Goal: Transaction & Acquisition: Book appointment/travel/reservation

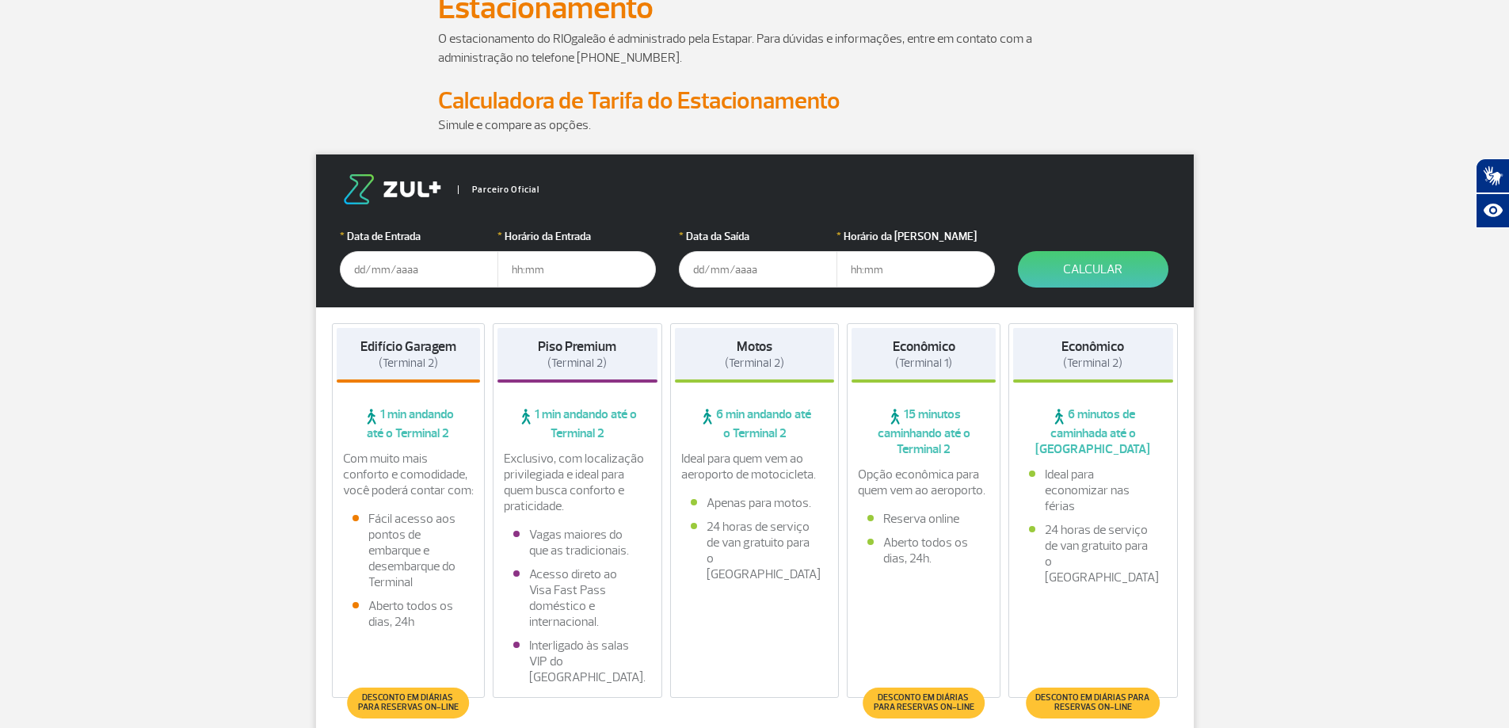
scroll to position [158, 0]
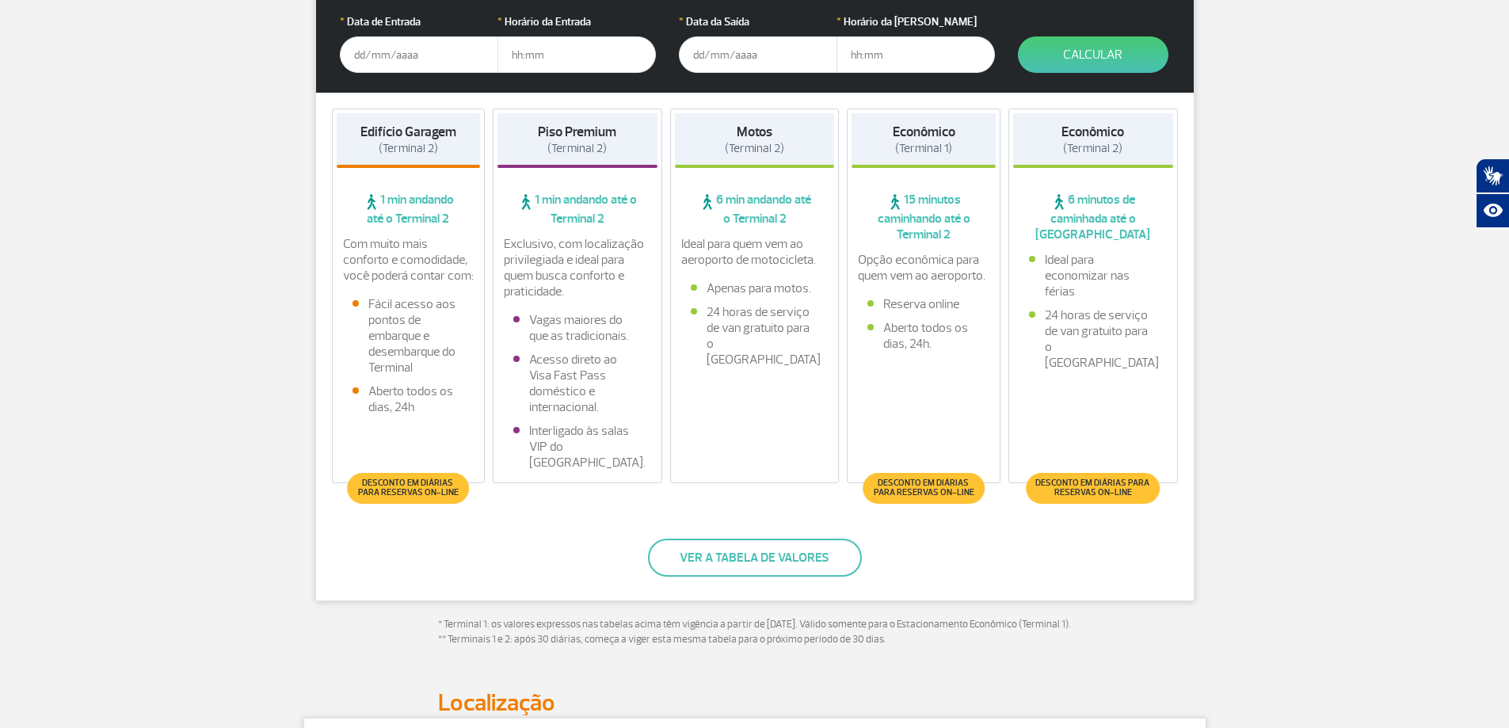
scroll to position [317, 0]
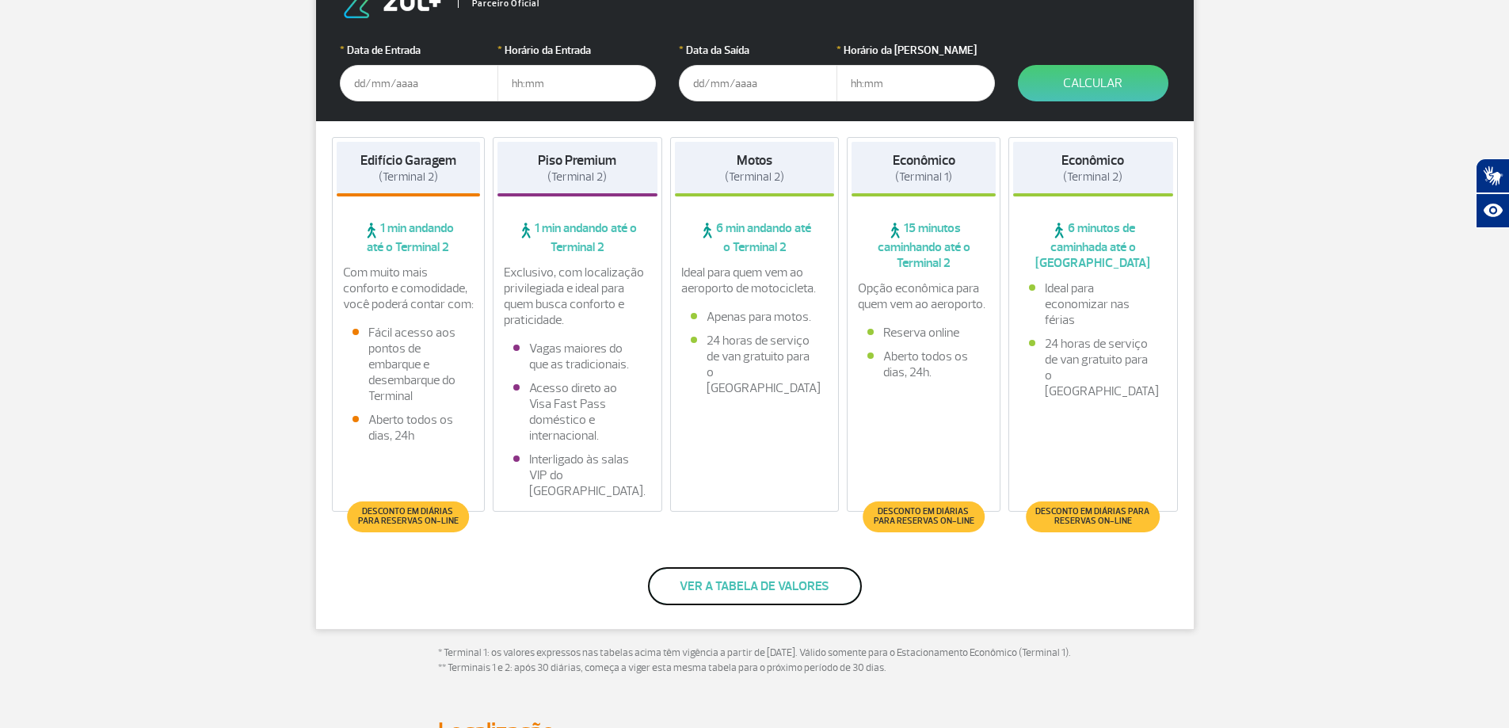
click at [747, 587] on button "Ver a tabela de valores" at bounding box center [755, 586] width 214 height 38
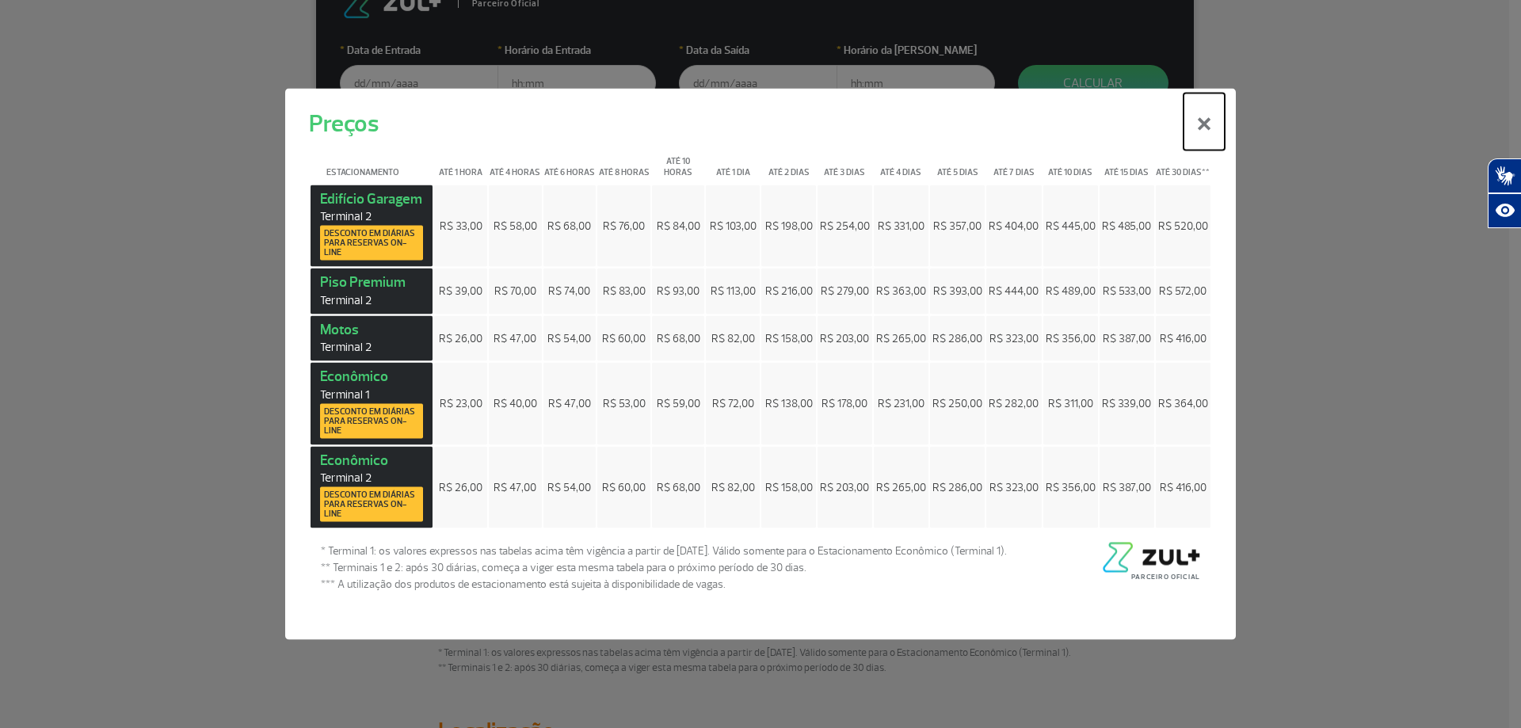
click at [1212, 132] on button "×" at bounding box center [1204, 121] width 41 height 57
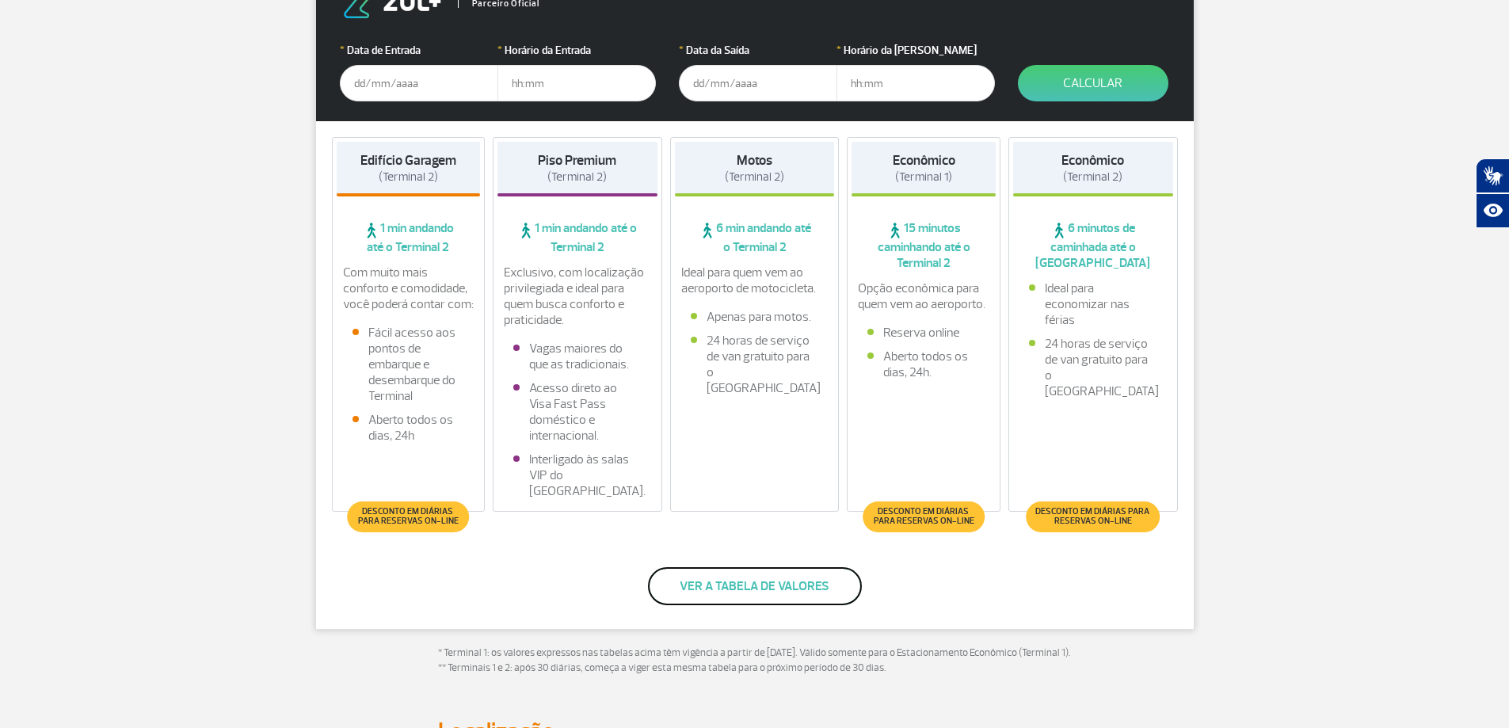
click at [721, 592] on button "Ver a tabela de valores" at bounding box center [755, 586] width 214 height 38
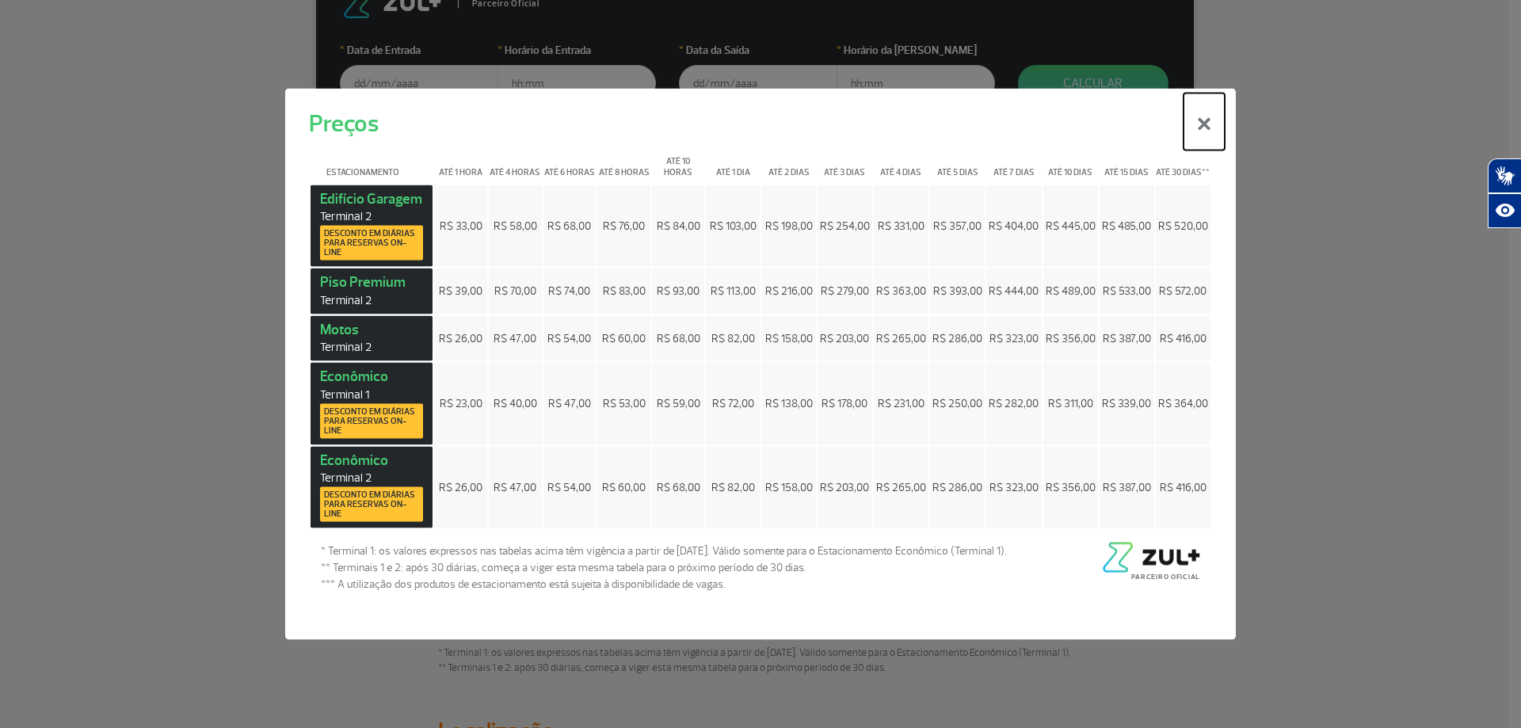
click at [1202, 128] on button "×" at bounding box center [1204, 121] width 41 height 57
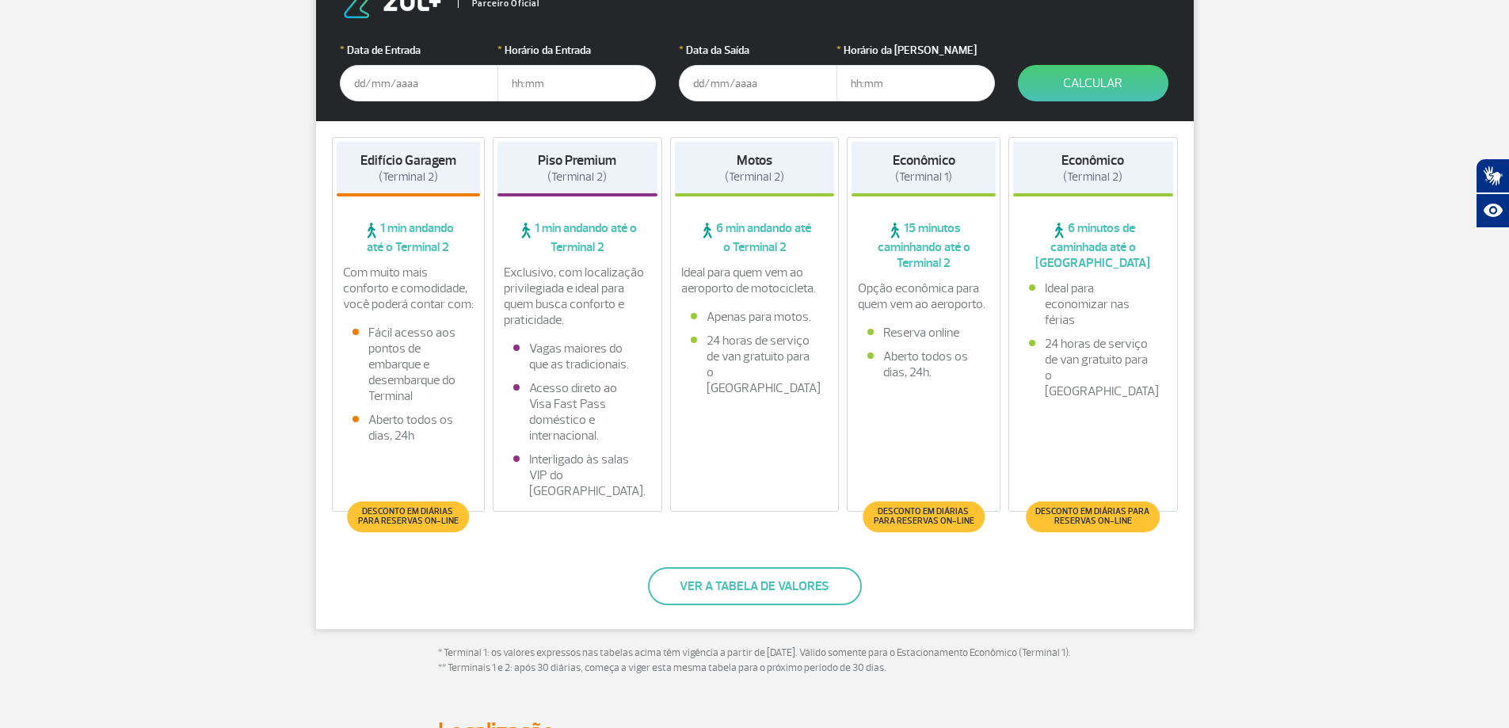
click at [438, 90] on input "text" at bounding box center [419, 83] width 158 height 36
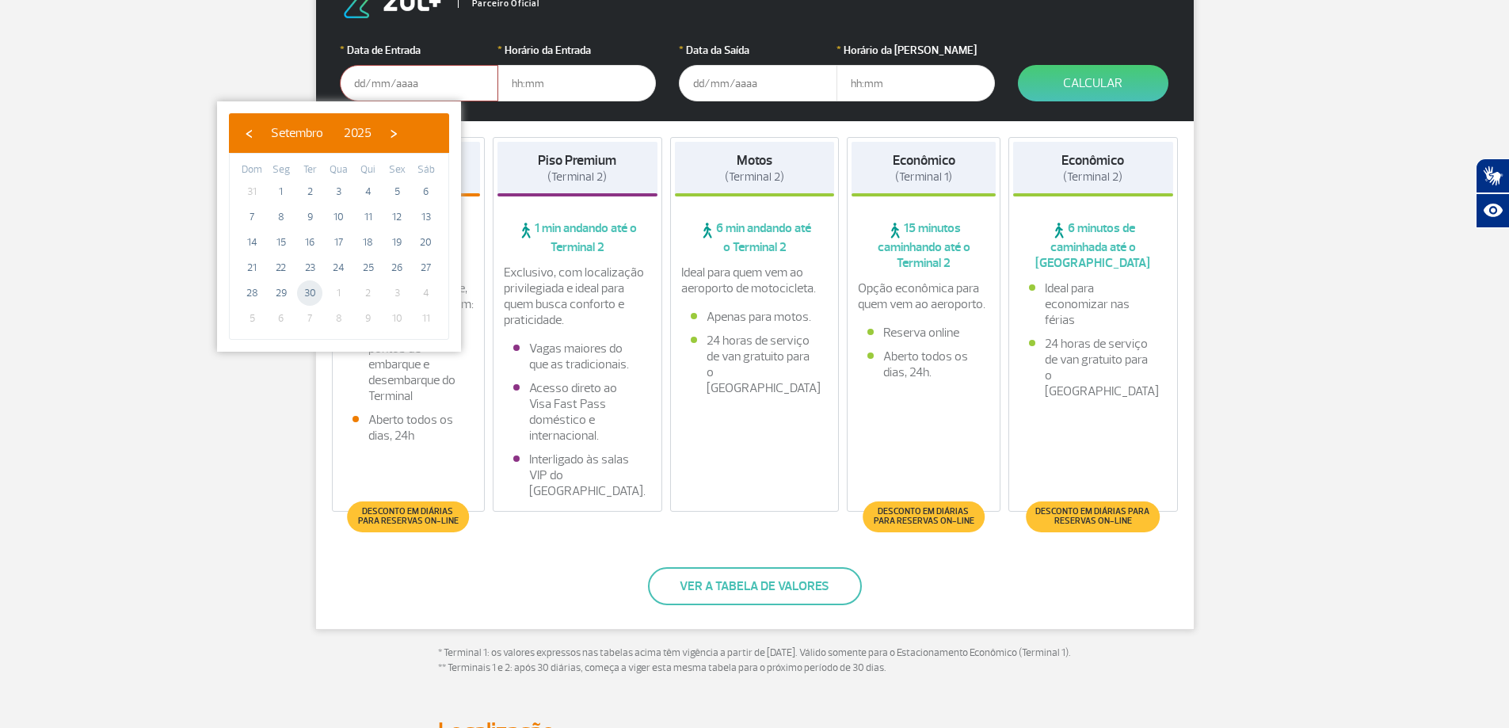
click at [311, 290] on span "30" at bounding box center [309, 292] width 25 height 25
type input "30/09/2025"
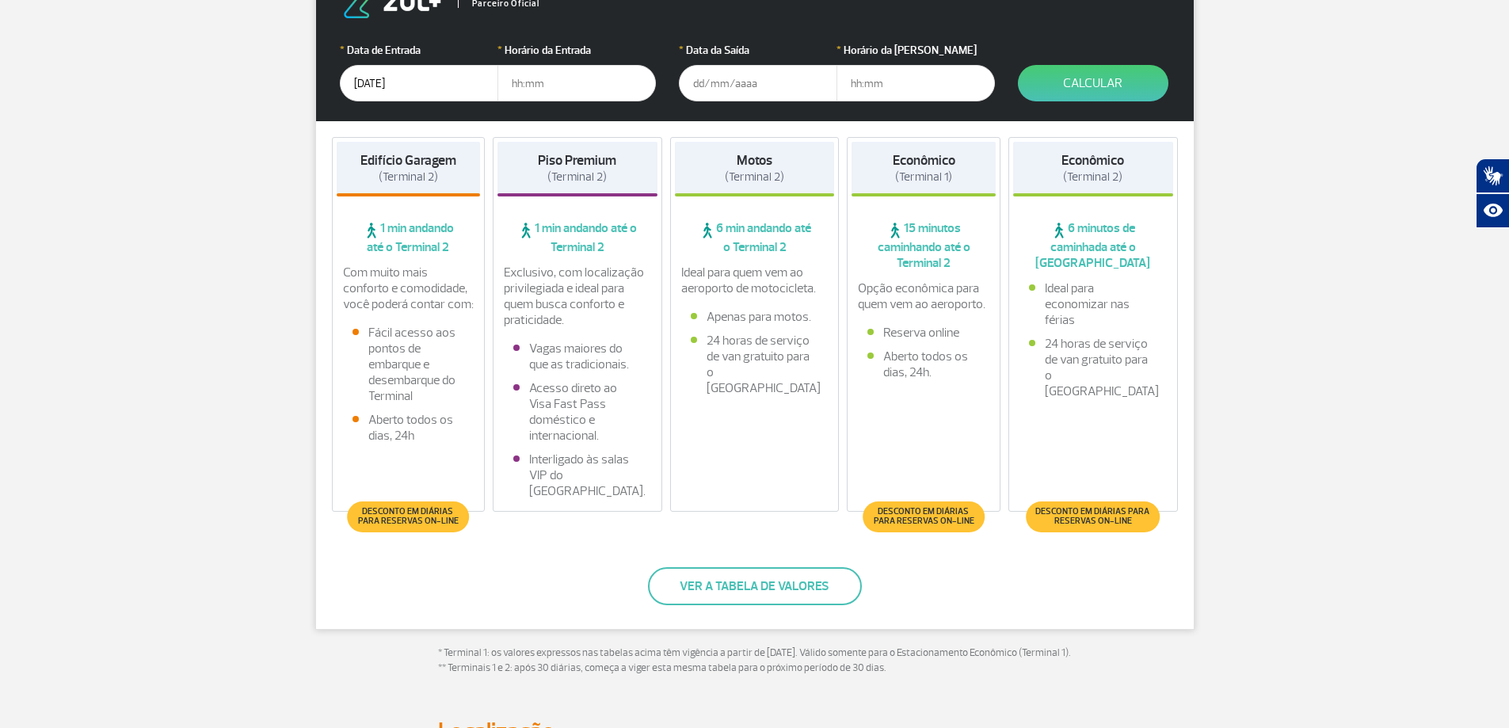
click at [556, 86] on input "text" at bounding box center [577, 83] width 158 height 36
type input "14:00"
click at [731, 74] on input "text" at bounding box center [758, 83] width 158 height 36
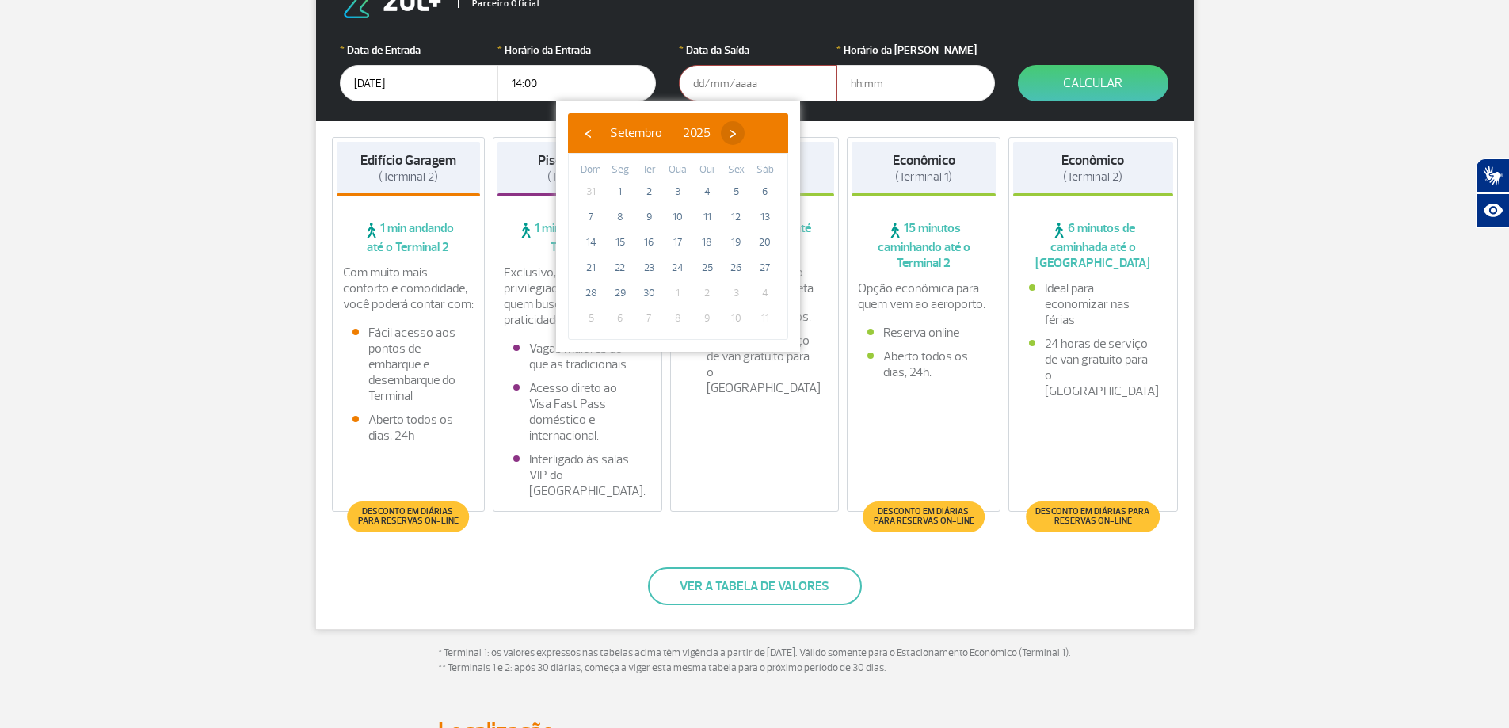
click at [745, 135] on span "›" at bounding box center [733, 133] width 24 height 24
click at [711, 189] on span "2" at bounding box center [707, 191] width 25 height 25
type input "02/10/2025"
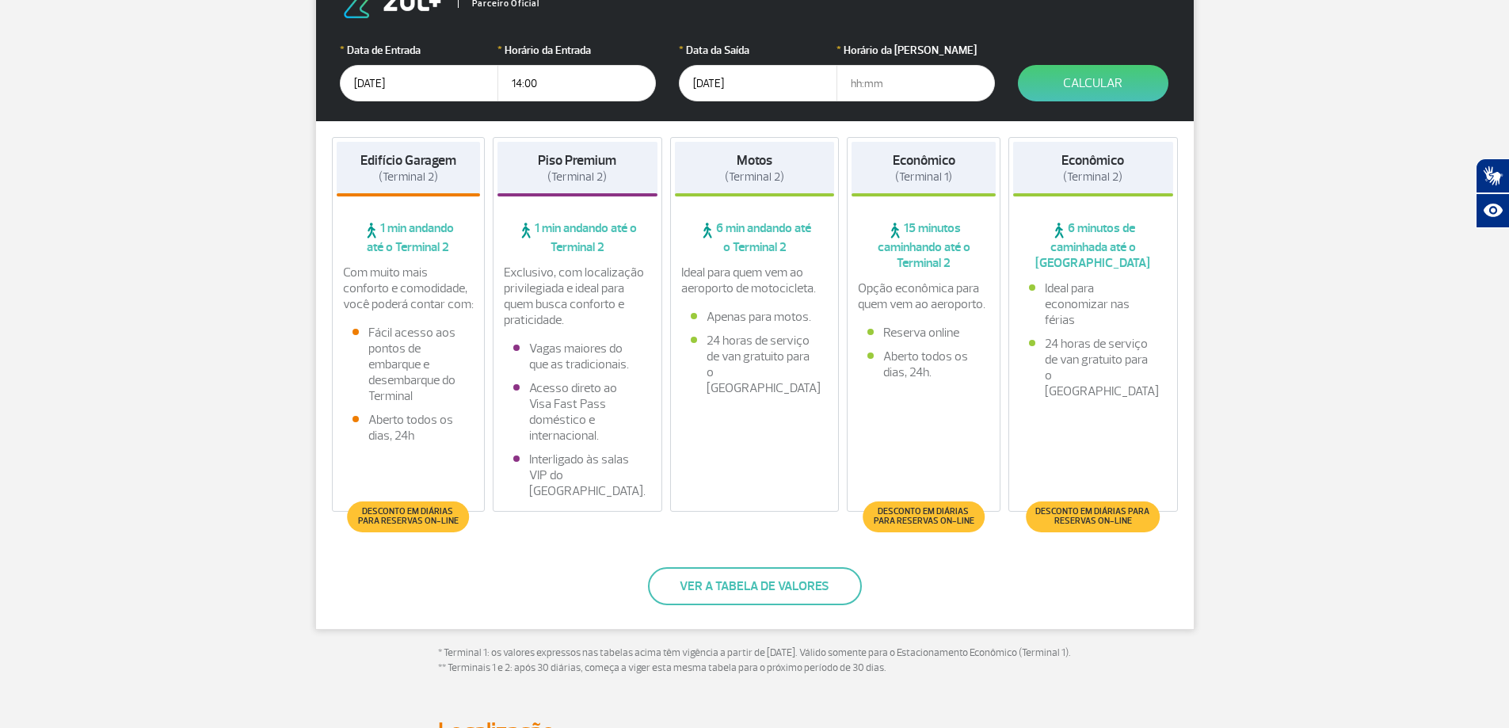
click at [859, 79] on input "text" at bounding box center [916, 83] width 158 height 36
type input "14:00"
click at [1073, 84] on button "Calcular" at bounding box center [1093, 83] width 151 height 36
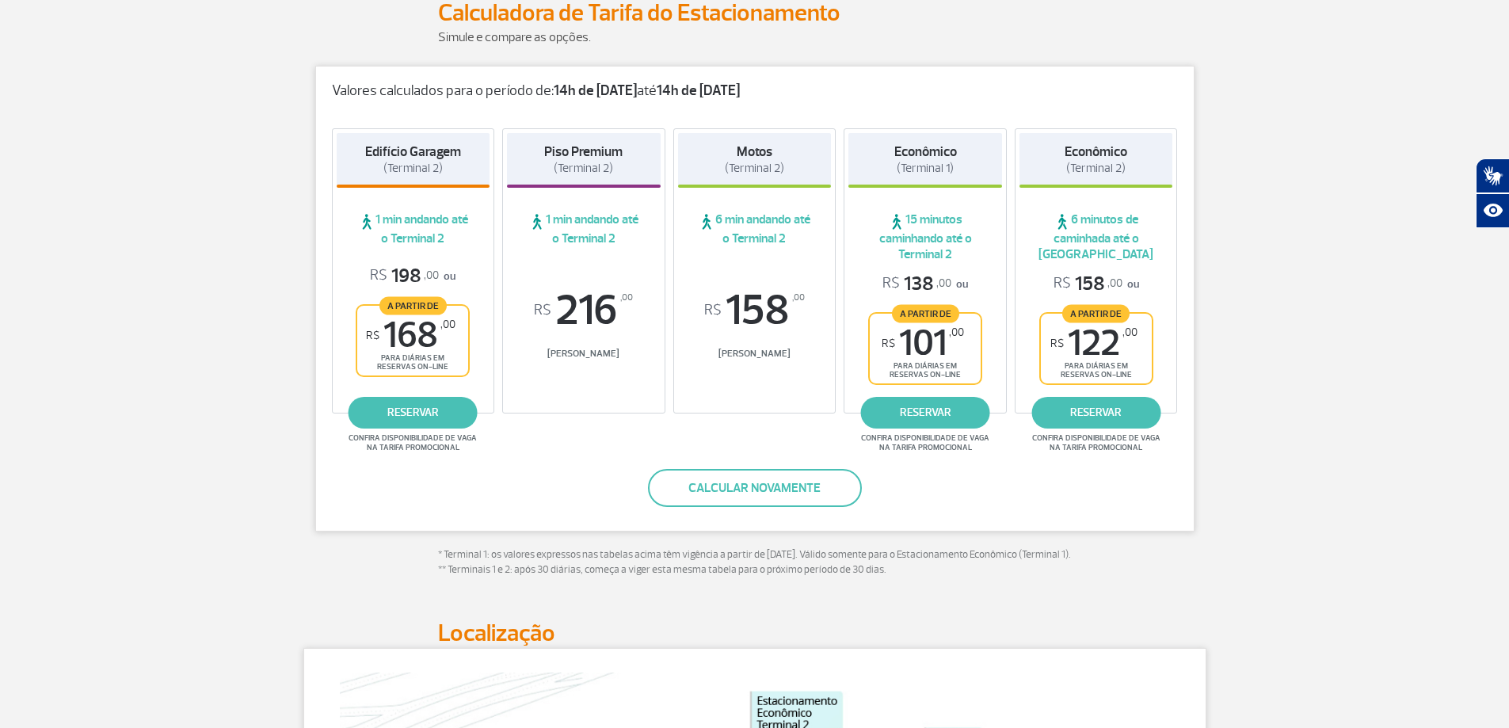
scroll to position [243, 0]
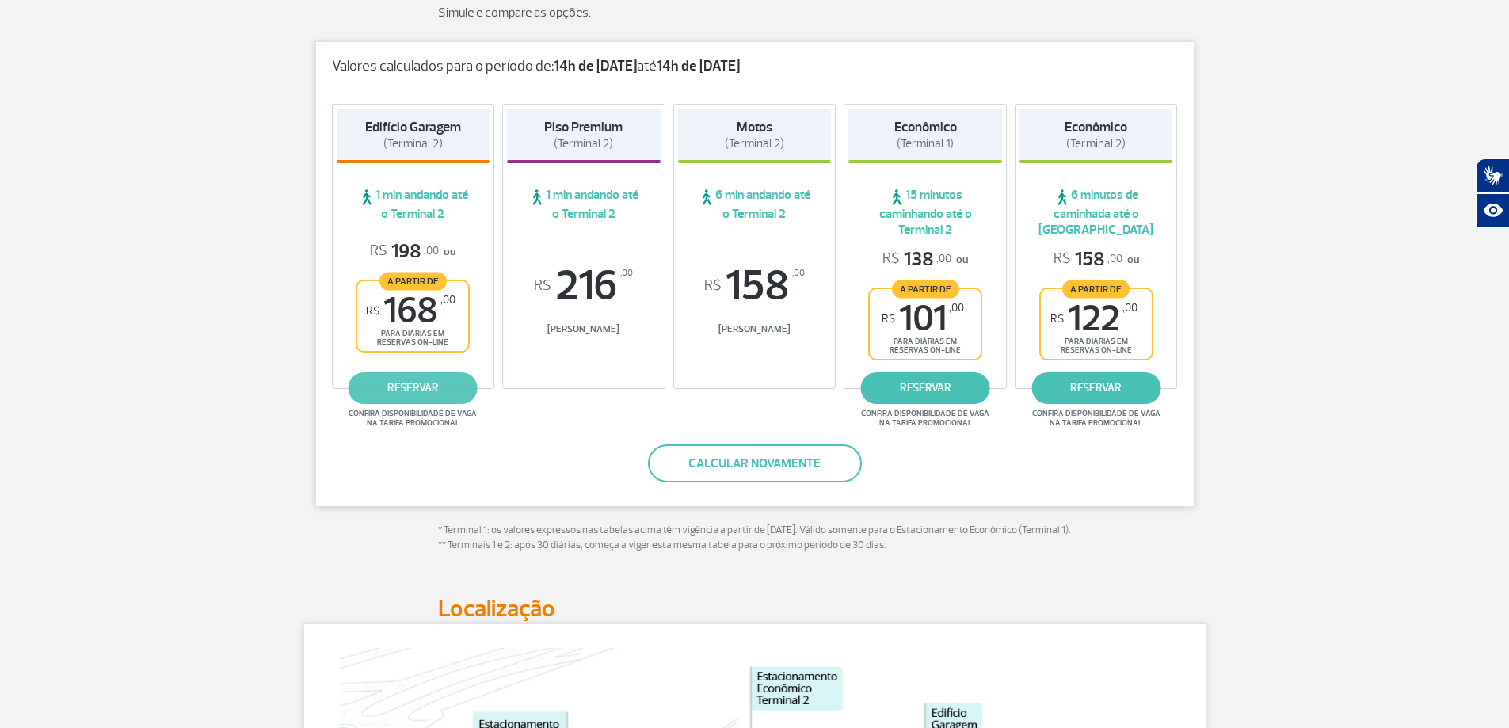
click at [398, 397] on link "reservar" at bounding box center [413, 388] width 129 height 32
